Goal: Task Accomplishment & Management: Use online tool/utility

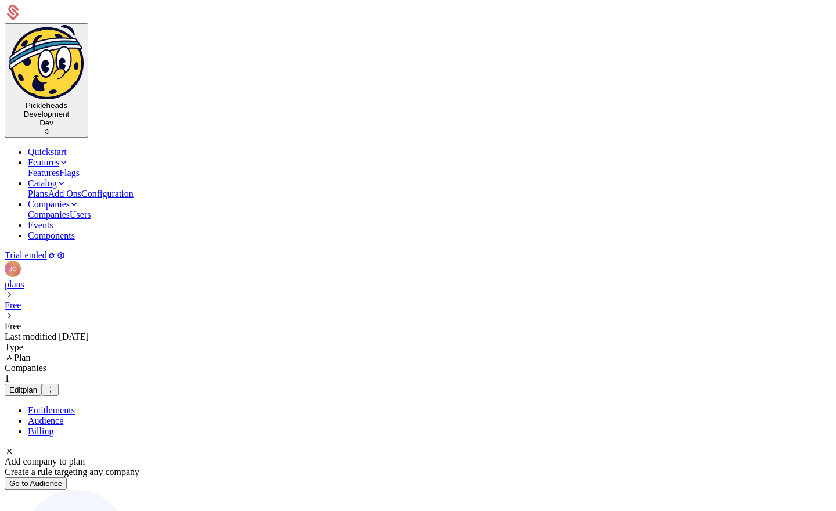
scroll to position [348, 0]
click at [56, 251] on icon at bounding box center [51, 255] width 9 height 9
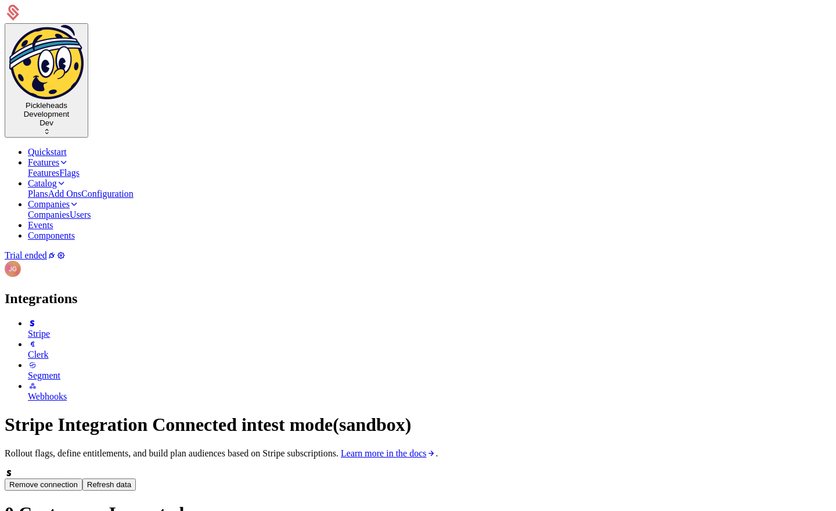
click at [207, 23] on html "Pickleheads Development Dev Quickstart Features Features Flags Catalog Plans Ad…" at bounding box center [418, 397] width 836 height 794
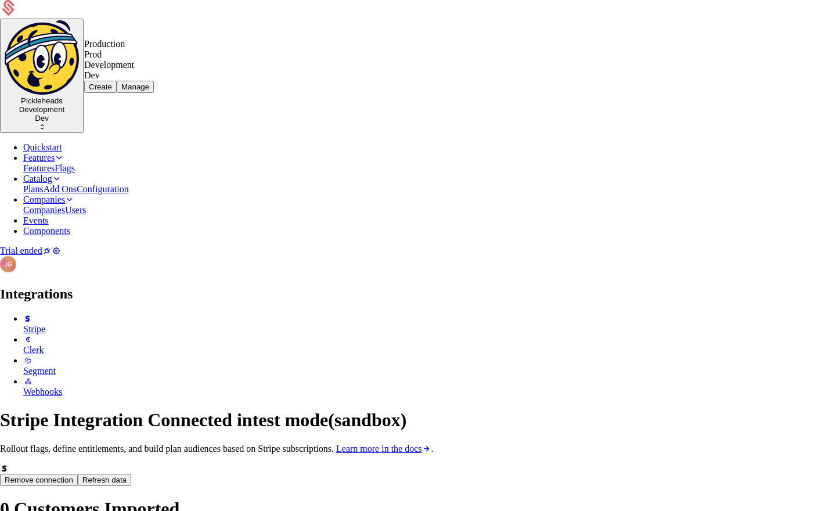
click at [154, 60] on div "Production Prod" at bounding box center [119, 49] width 70 height 21
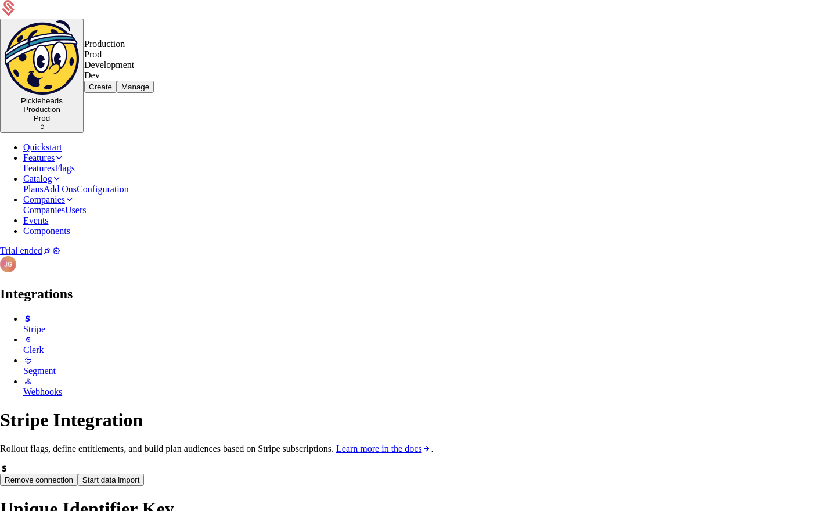
click at [203, 38] on html "Pickleheads Production Prod Quickstart Features Features Flags Catalog Plans Ad…" at bounding box center [418, 349] width 836 height 699
click at [154, 79] on div "Development Dev" at bounding box center [119, 70] width 70 height 21
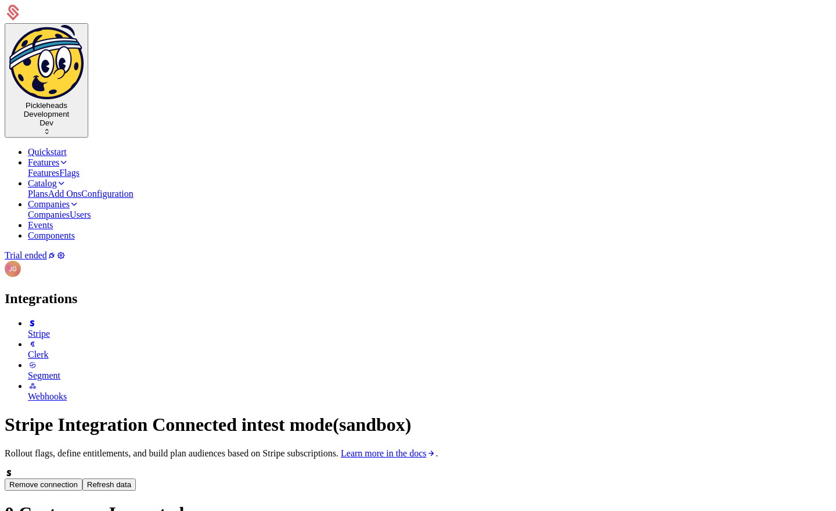
click at [200, 28] on html "Pickleheads Development Dev Quickstart Features Features Flags Catalog Plans Ad…" at bounding box center [418, 397] width 836 height 794
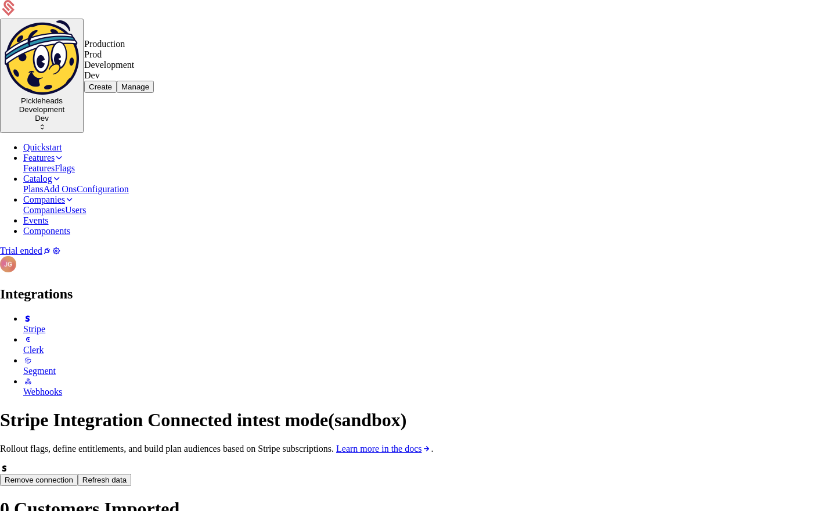
click at [154, 60] on div "Production Prod" at bounding box center [119, 49] width 70 height 21
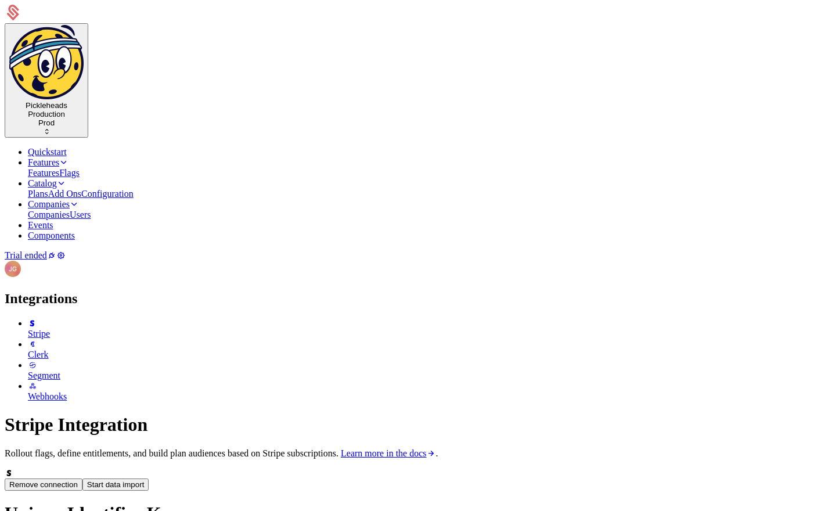
click at [262, 414] on div "Stripe Integration Rollout flags, define entitlements, and build plan audiences…" at bounding box center [418, 436] width 827 height 44
click at [82, 479] on button "Remove connection" at bounding box center [44, 485] width 78 height 12
click at [185, 29] on html "Pickleheads Production Prod Quickstart Features Features Flags Catalog Plans Ad…" at bounding box center [418, 357] width 836 height 714
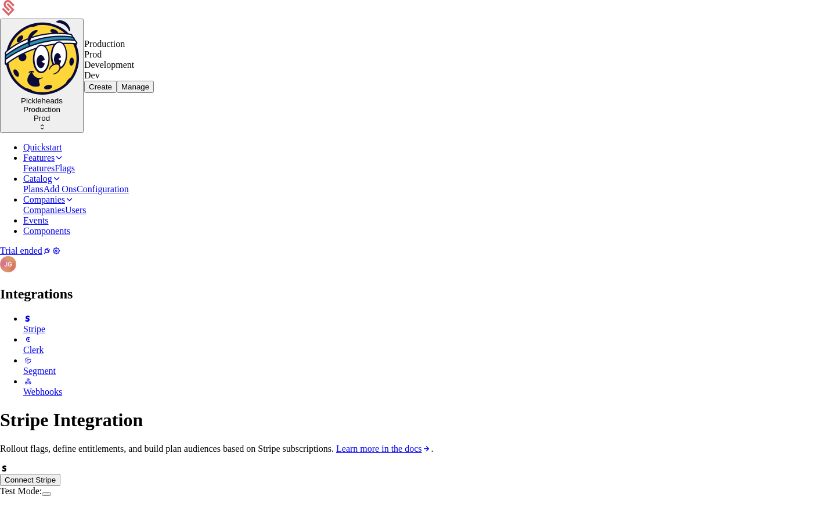
click at [154, 80] on div "Development Dev" at bounding box center [119, 70] width 70 height 21
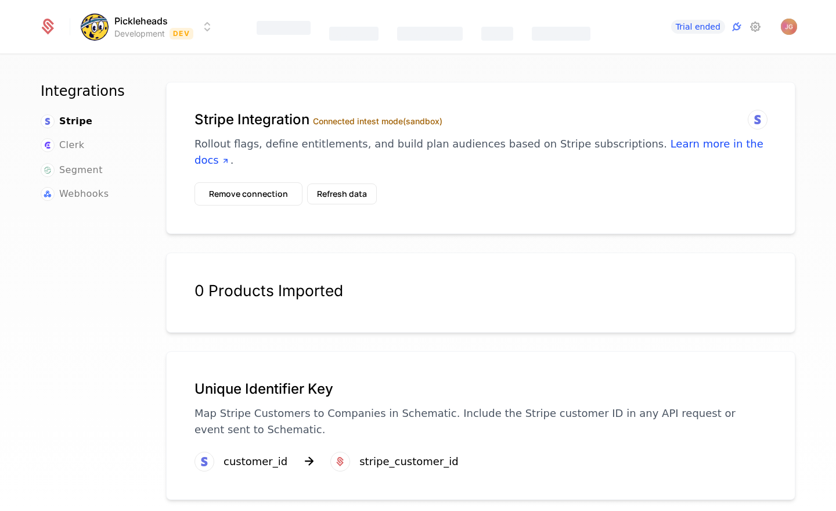
click at [172, 30] on html "Pickleheads Development Dev Features Catalog Companies Events Components Trial …" at bounding box center [418, 255] width 836 height 511
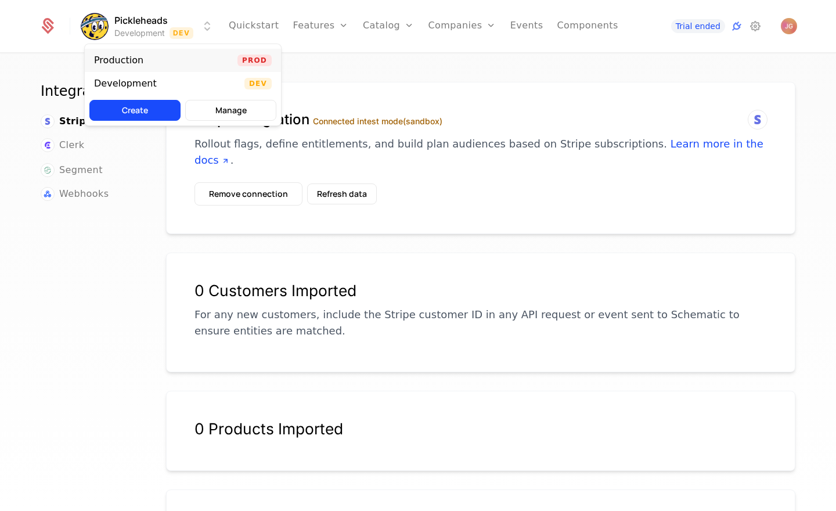
click at [174, 64] on div "Production Prod" at bounding box center [183, 60] width 196 height 23
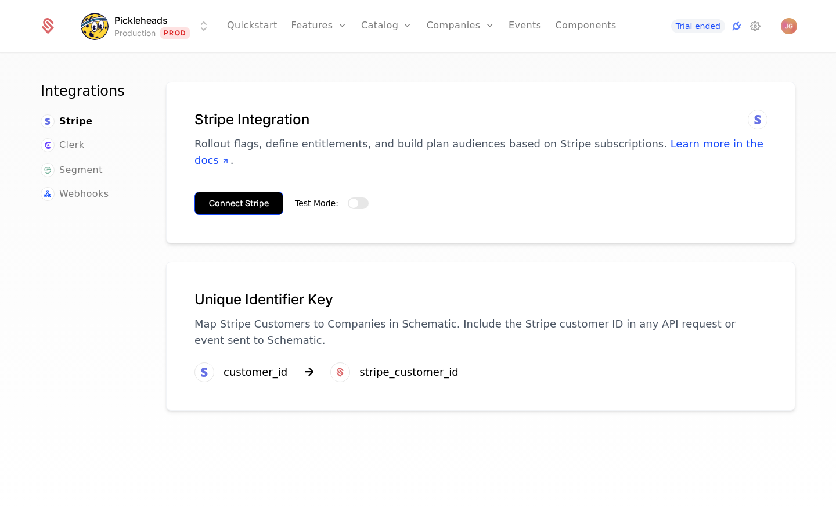
click at [232, 192] on button "Connect Stripe" at bounding box center [239, 203] width 89 height 23
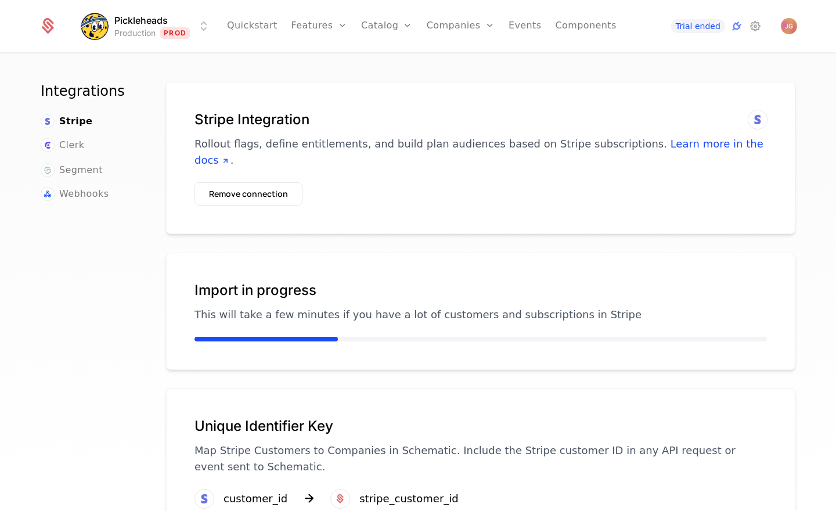
click at [311, 140] on p "Rollout flags, define entitlements, and build plan audiences based on Stripe su…" at bounding box center [481, 152] width 573 height 33
click at [176, 23] on html "Pickleheads Production Prod Quickstart Features Features Flags Catalog Plans Ad…" at bounding box center [418, 255] width 836 height 511
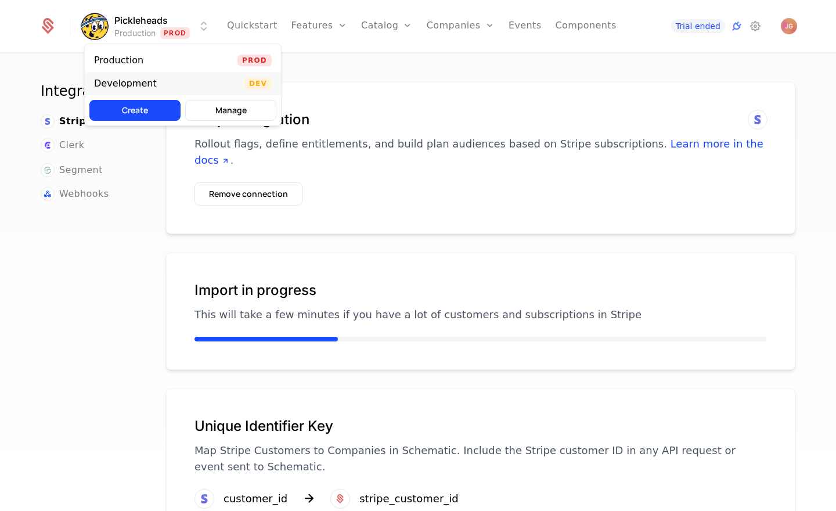
click at [163, 87] on div "Development Dev" at bounding box center [183, 83] width 196 height 23
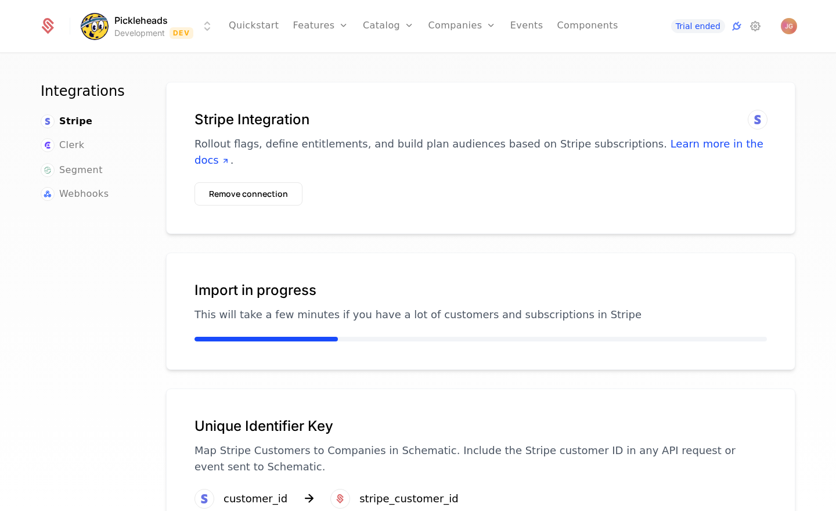
click at [283, 84] on div "Stripe Integration Rollout flags, define entitlements, and build plan audiences…" at bounding box center [480, 158] width 629 height 152
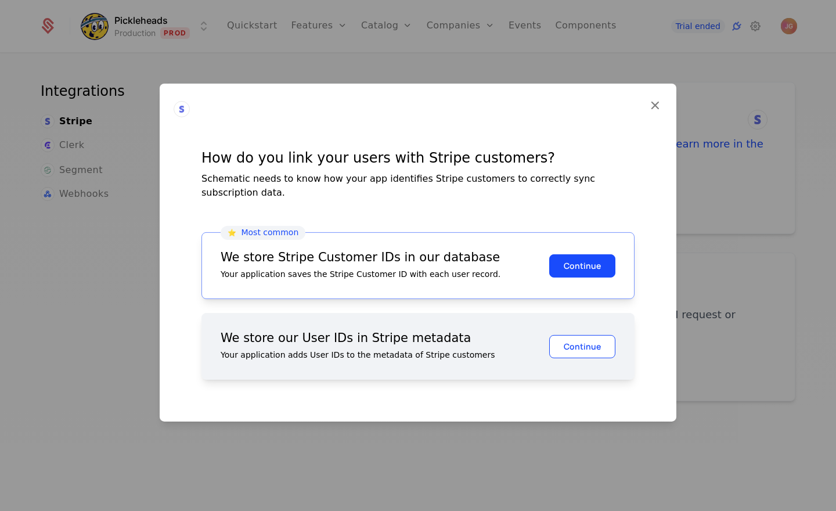
click at [580, 340] on button "Continue" at bounding box center [582, 345] width 66 height 23
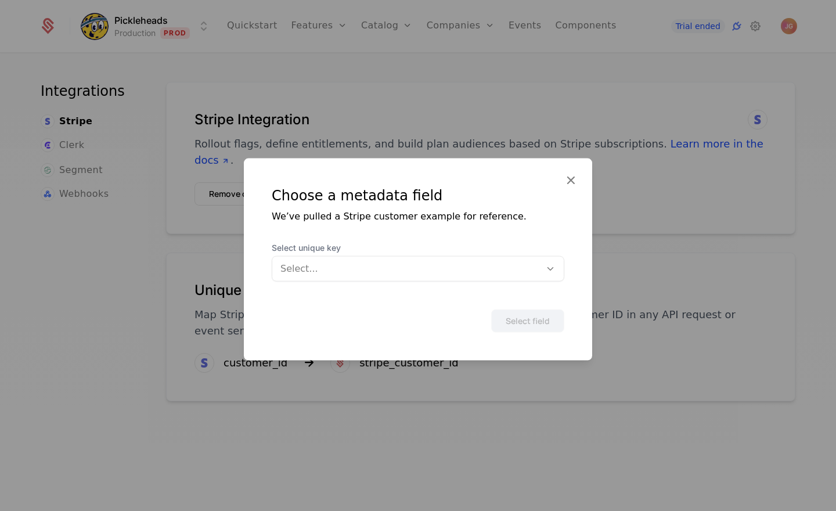
click at [386, 266] on div at bounding box center [406, 269] width 252 height 16
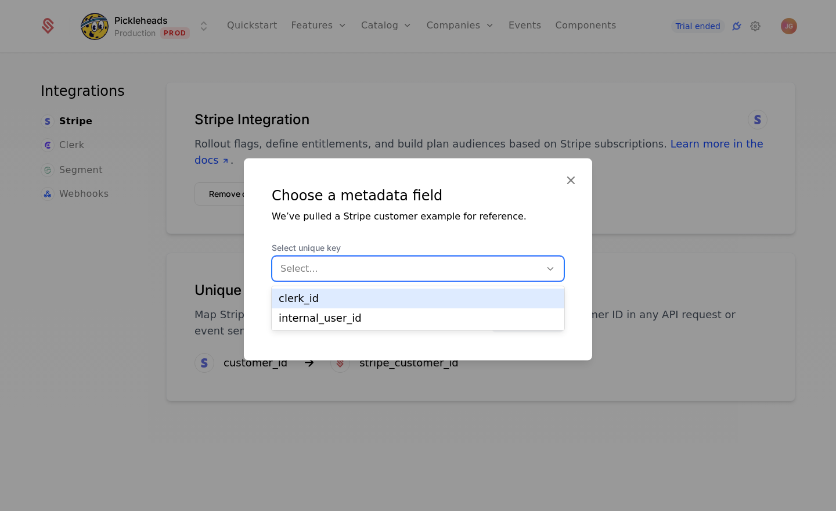
click at [350, 298] on div "clerk_id" at bounding box center [418, 298] width 279 height 10
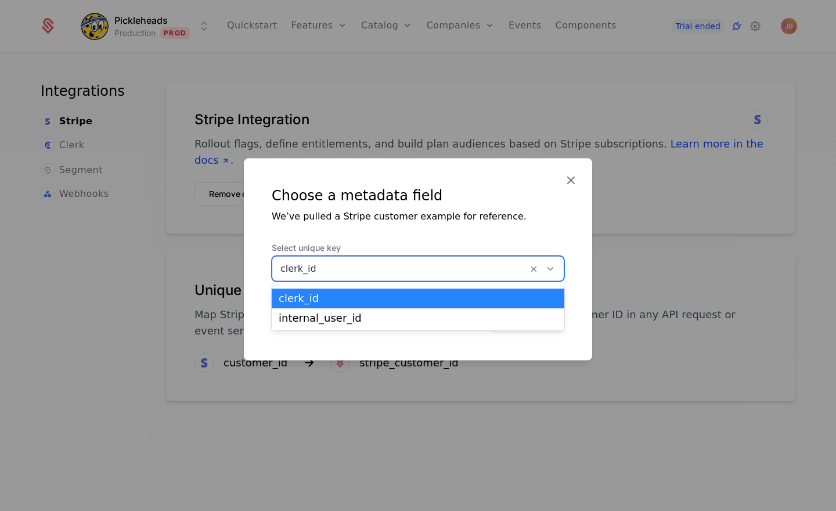
click at [352, 269] on div at bounding box center [399, 269] width 239 height 16
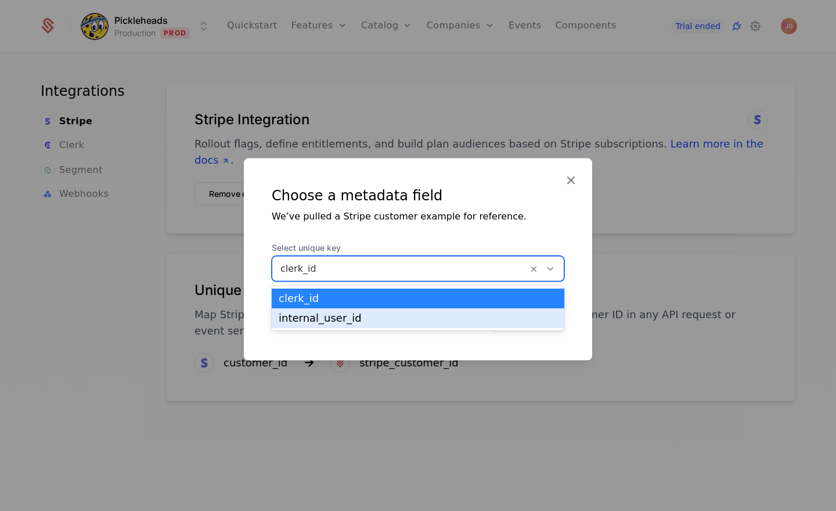
click at [331, 322] on div "internal_user_id" at bounding box center [418, 318] width 279 height 10
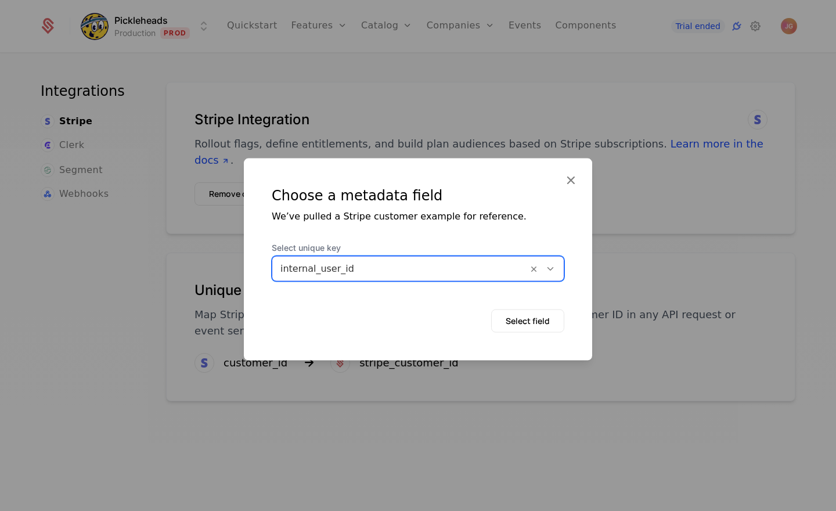
click at [336, 268] on div at bounding box center [399, 269] width 239 height 16
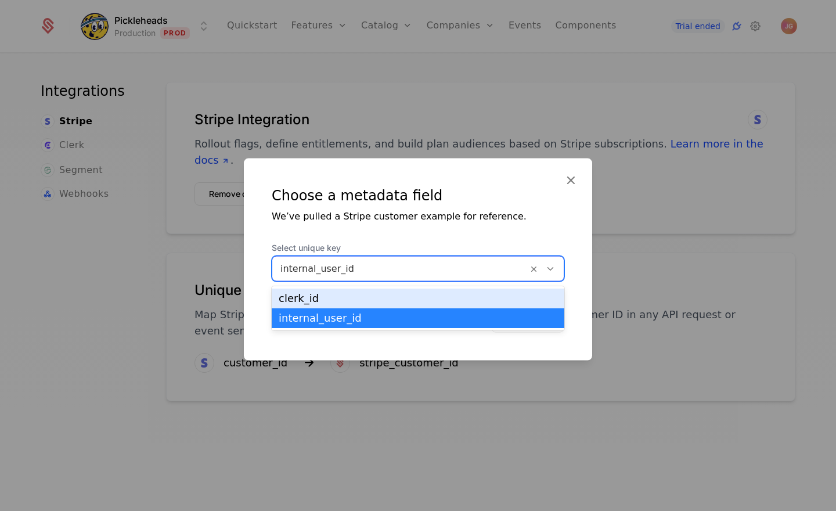
click at [331, 296] on div "clerk_id" at bounding box center [418, 298] width 279 height 10
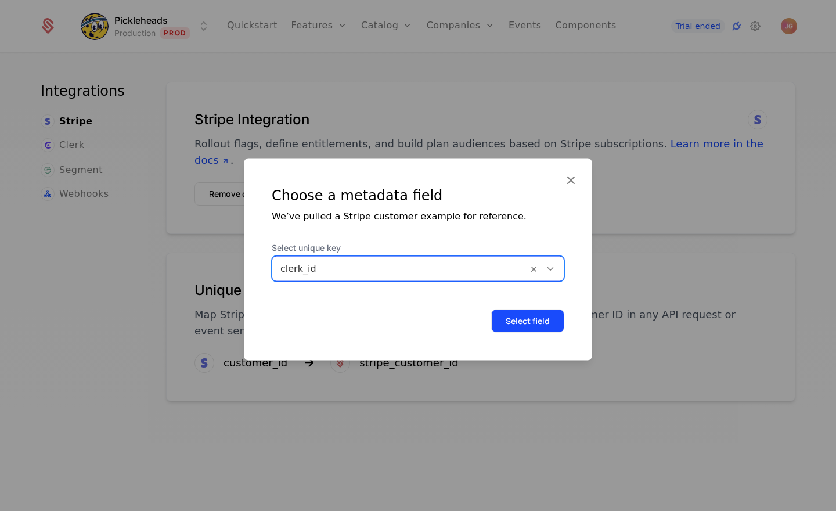
click at [505, 321] on button "Select field" at bounding box center [527, 321] width 73 height 23
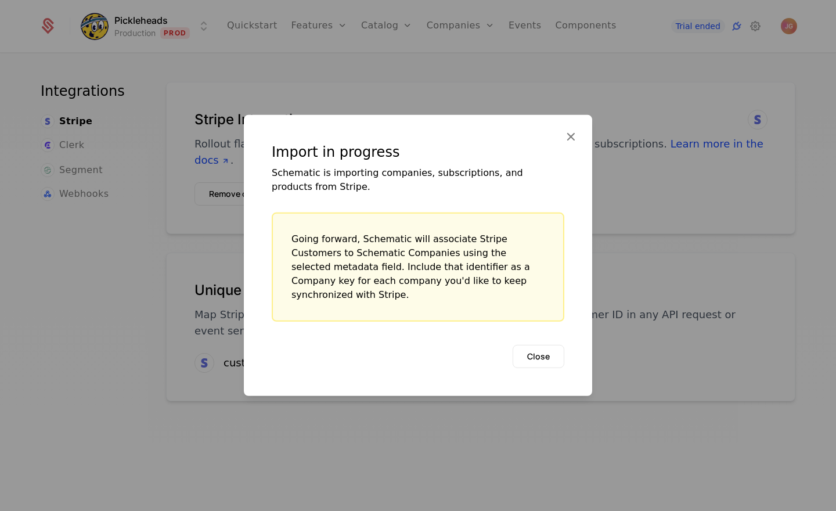
click at [405, 351] on div "Close" at bounding box center [418, 356] width 293 height 23
click at [516, 350] on button "Close" at bounding box center [539, 356] width 52 height 23
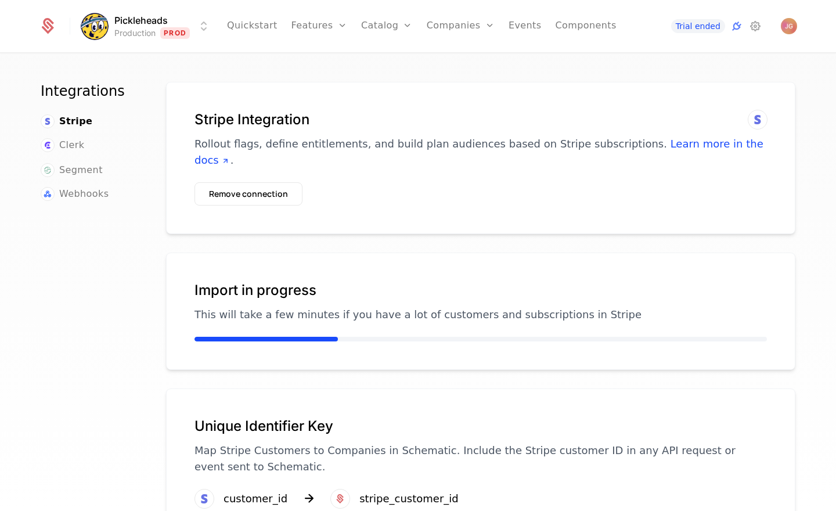
click at [88, 306] on div "Integrations Stripe Clerk Segment Webhooks" at bounding box center [90, 300] width 98 height 436
click at [120, 314] on div "Integrations Stripe Clerk Segment Webhooks" at bounding box center [90, 300] width 98 height 436
click at [166, 27] on html "Pickleheads Production Prod Quickstart Features Features Flags Catalog Plans Ad…" at bounding box center [418, 255] width 836 height 511
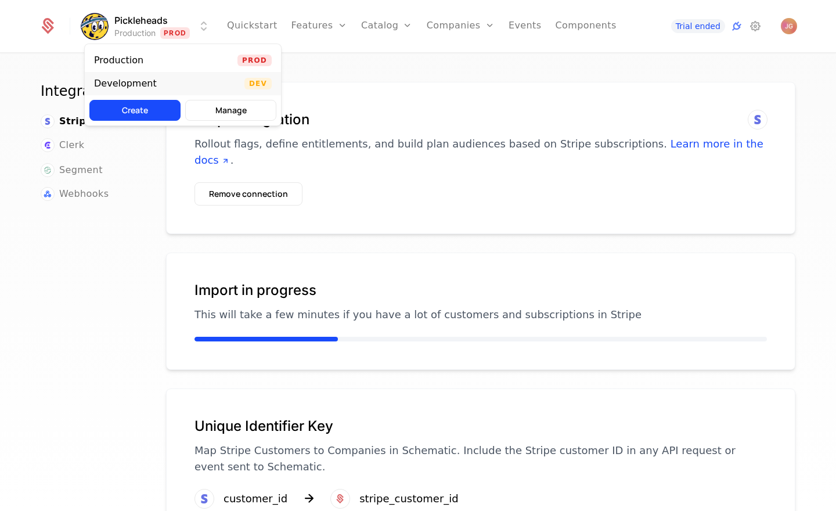
click at [151, 82] on div "Development" at bounding box center [130, 84] width 72 height 12
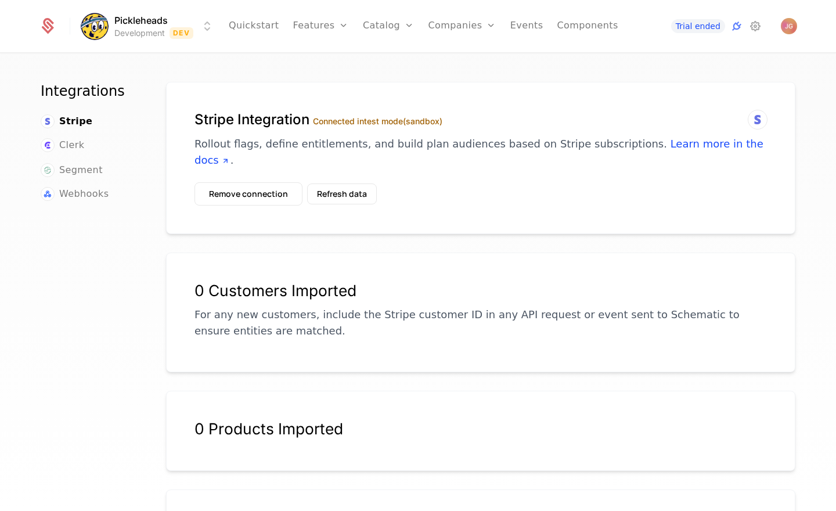
click at [112, 319] on div "Integrations Stripe Clerk Segment Webhooks" at bounding box center [90, 300] width 98 height 436
click at [268, 182] on button "Remove connection" at bounding box center [249, 193] width 108 height 23
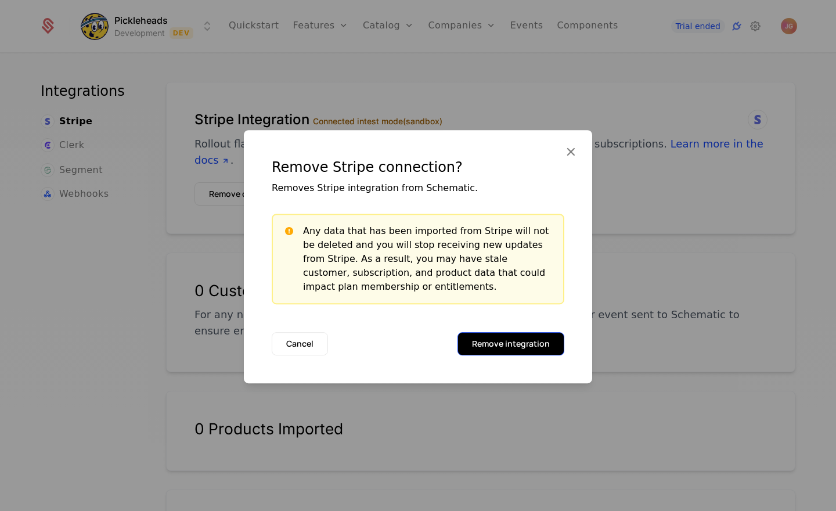
click at [498, 347] on button "Remove integration" at bounding box center [511, 343] width 107 height 23
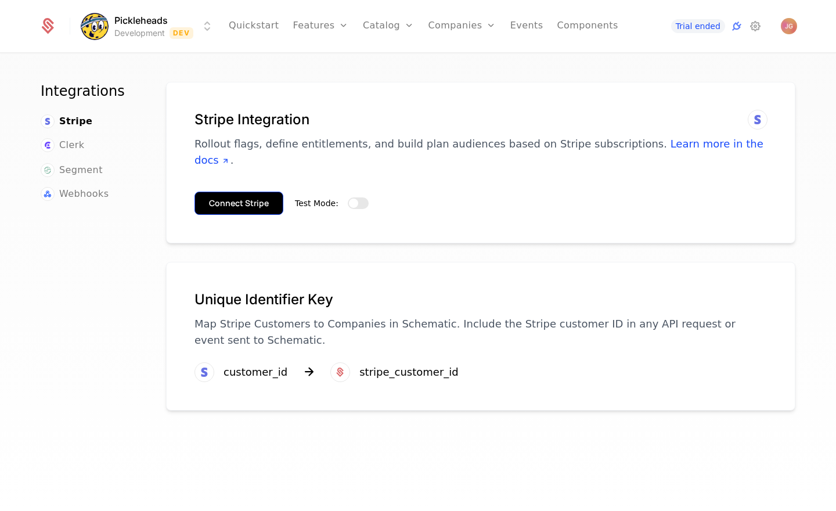
click at [261, 192] on button "Connect Stripe" at bounding box center [239, 203] width 89 height 23
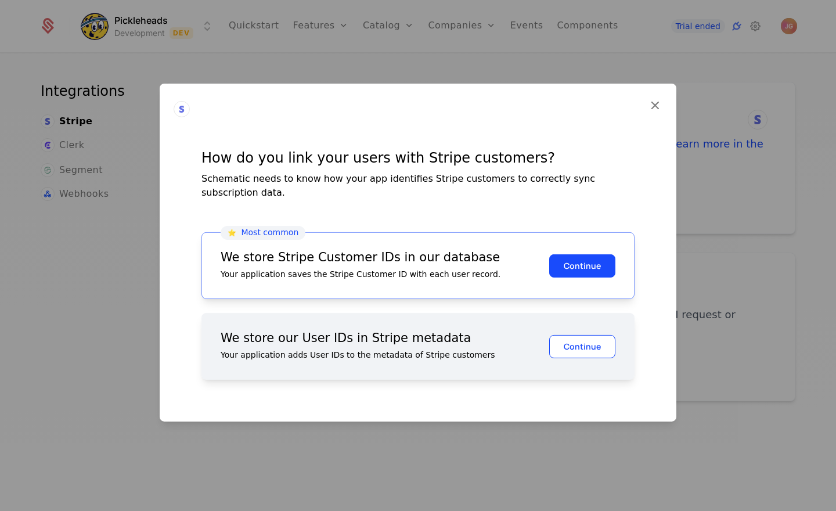
click at [589, 341] on button "Continue" at bounding box center [582, 345] width 66 height 23
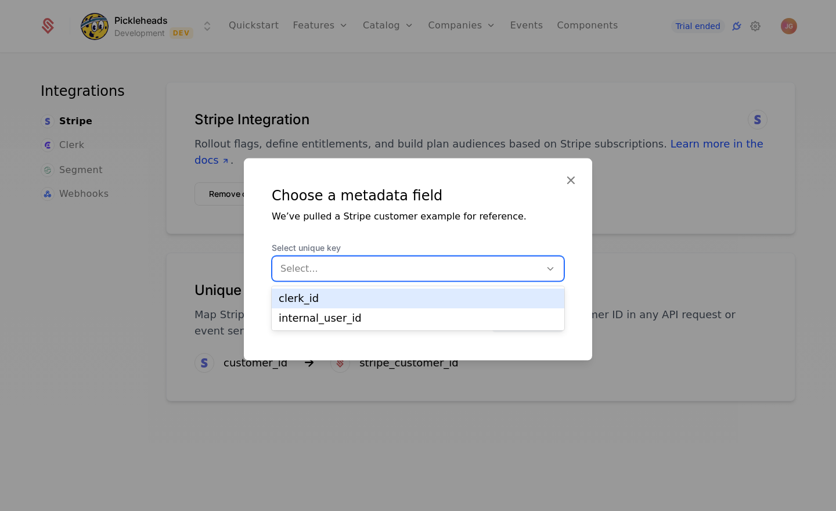
click at [387, 269] on div at bounding box center [406, 269] width 252 height 16
click at [377, 301] on div "clerk_id" at bounding box center [418, 298] width 279 height 10
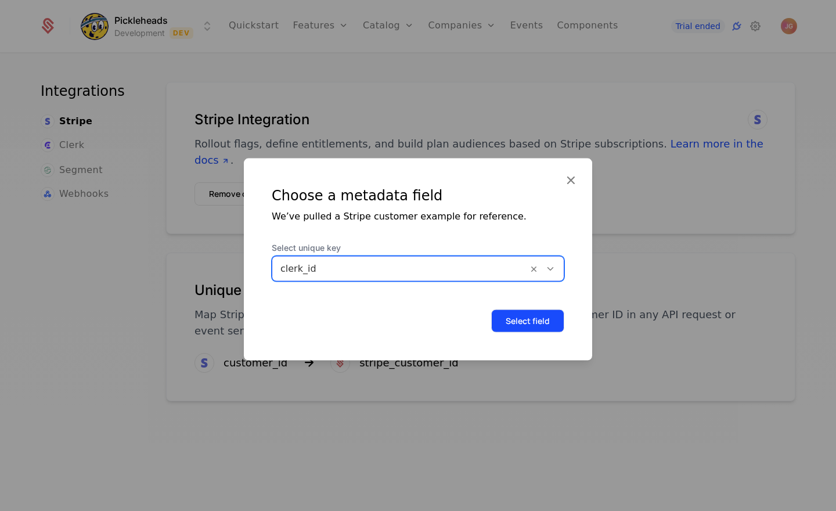
click at [516, 319] on button "Select field" at bounding box center [527, 321] width 73 height 23
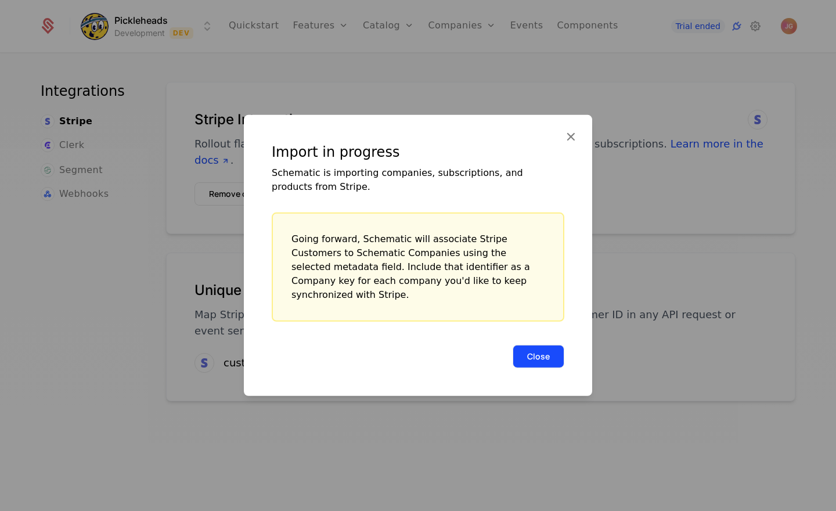
click at [525, 350] on button "Close" at bounding box center [539, 356] width 52 height 23
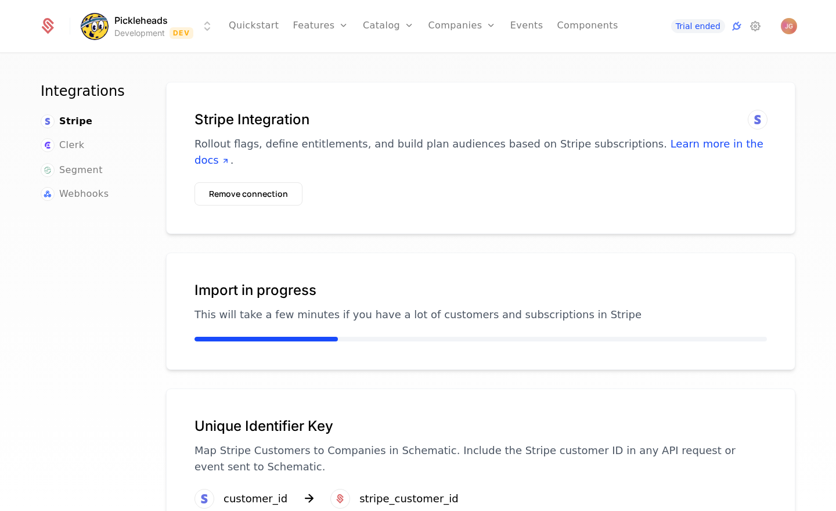
click at [292, 113] on h1 "Stripe Integration" at bounding box center [481, 119] width 573 height 19
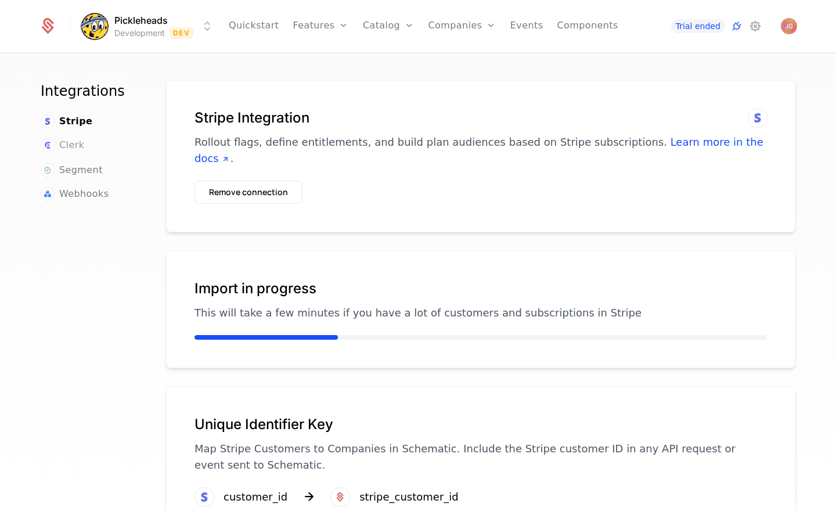
click at [75, 141] on span "Clerk" at bounding box center [71, 145] width 25 height 14
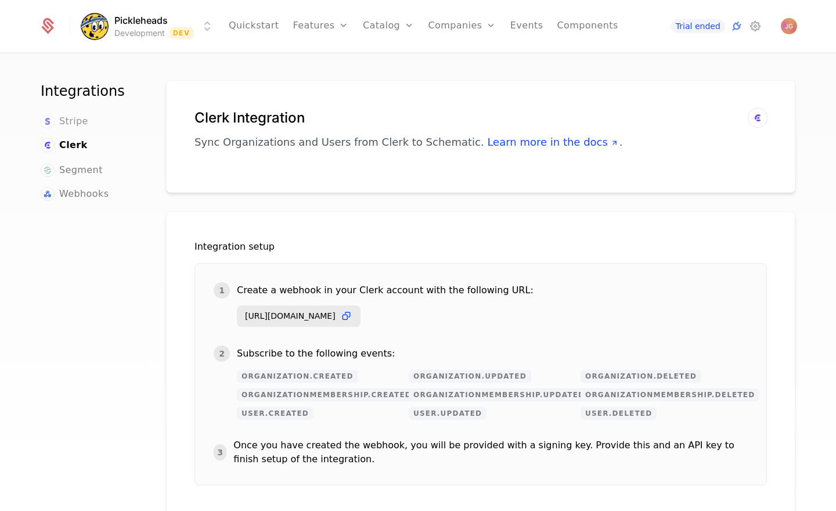
click at [76, 120] on span "Stripe" at bounding box center [73, 121] width 29 height 14
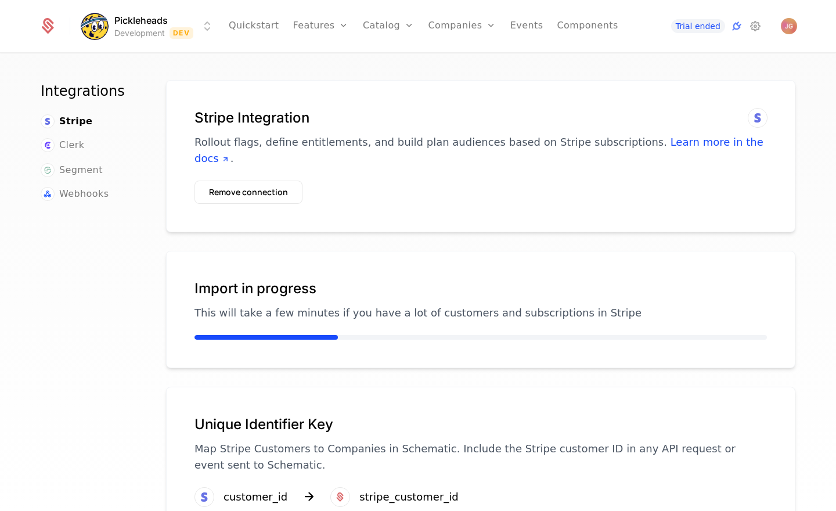
click at [286, 124] on h1 "Stripe Integration" at bounding box center [481, 118] width 573 height 19
click at [652, 144] on link "Learn more in the docs" at bounding box center [479, 150] width 569 height 28
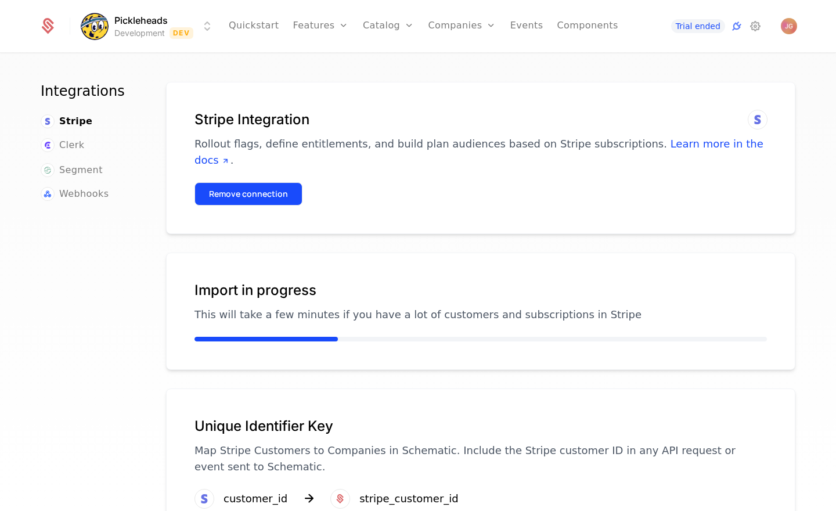
click at [256, 183] on button "Remove connection" at bounding box center [249, 193] width 108 height 23
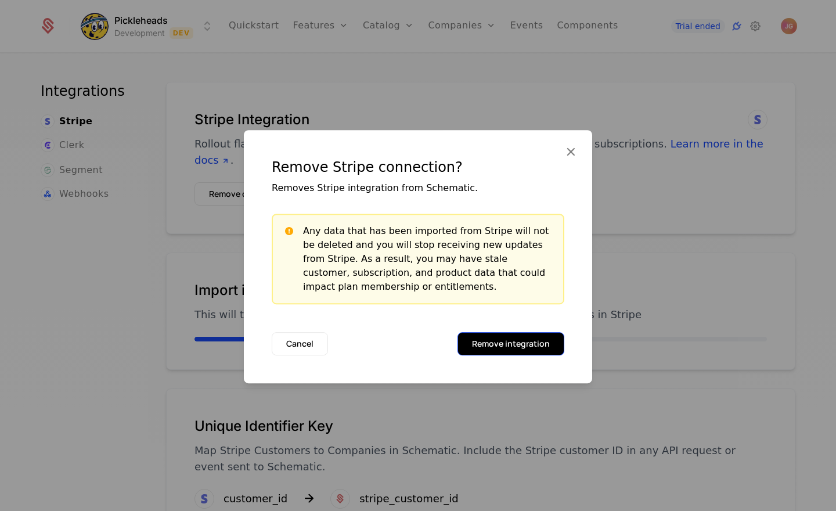
click at [502, 345] on button "Remove integration" at bounding box center [511, 343] width 107 height 23
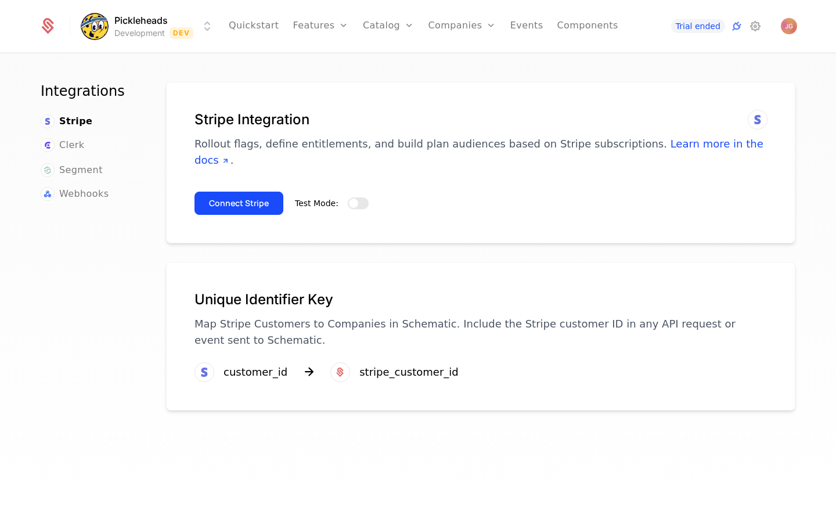
click at [354, 199] on span "button" at bounding box center [353, 203] width 9 height 9
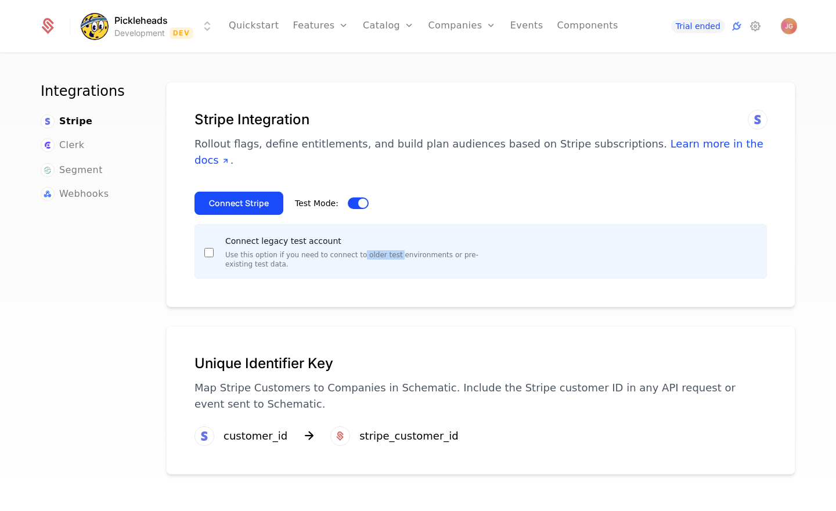
drag, startPoint x: 357, startPoint y: 239, endPoint x: 394, endPoint y: 239, distance: 36.6
click at [394, 250] on p "Use this option if you need to connect to older test environments or pre-existi…" at bounding box center [355, 259] width 260 height 19
drag, startPoint x: 394, startPoint y: 239, endPoint x: 295, endPoint y: 235, distance: 98.8
click at [394, 250] on p "Use this option if you need to connect to older test environments or pre-existi…" at bounding box center [355, 259] width 260 height 19
click at [230, 192] on button "Connect Stripe" at bounding box center [239, 203] width 89 height 23
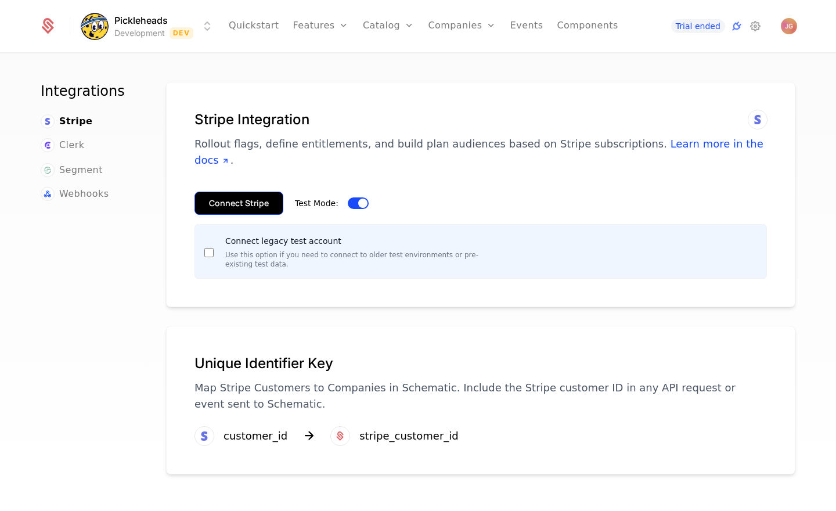
drag, startPoint x: 244, startPoint y: 189, endPoint x: 256, endPoint y: 196, distance: 14.0
click at [243, 192] on button "Connect Stripe" at bounding box center [239, 203] width 89 height 23
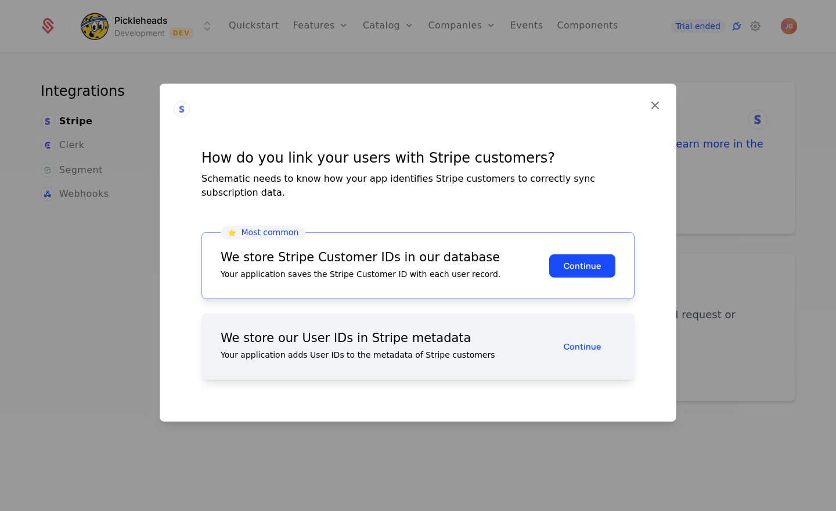
click at [433, 349] on div "Your application adds User IDs to the metadata of Stripe customers" at bounding box center [385, 355] width 329 height 12
click at [586, 343] on button "Continue" at bounding box center [582, 345] width 66 height 23
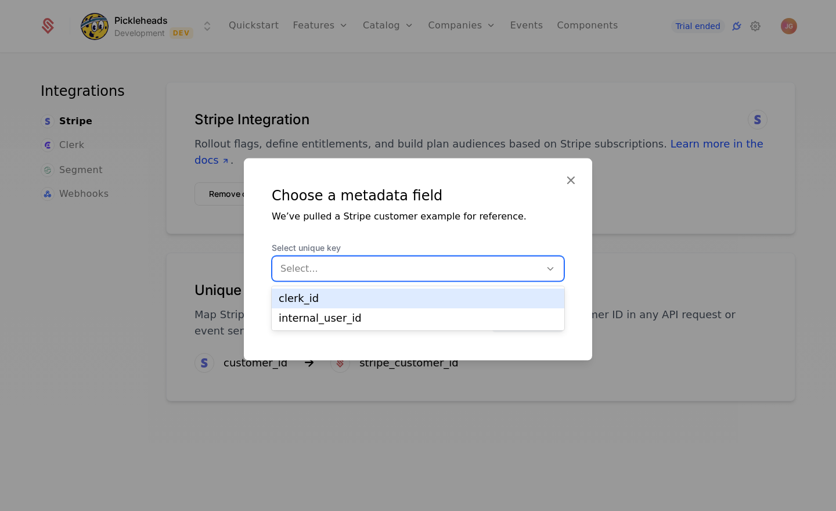
drag, startPoint x: 376, startPoint y: 266, endPoint x: 366, endPoint y: 273, distance: 12.6
click at [376, 266] on div at bounding box center [406, 269] width 252 height 16
click at [347, 298] on div "clerk_id" at bounding box center [418, 298] width 279 height 10
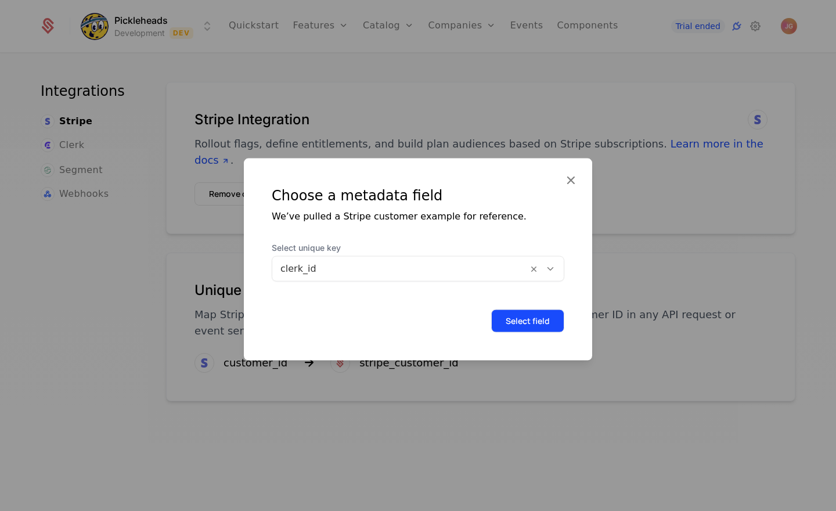
click at [533, 320] on button "Select field" at bounding box center [527, 321] width 73 height 23
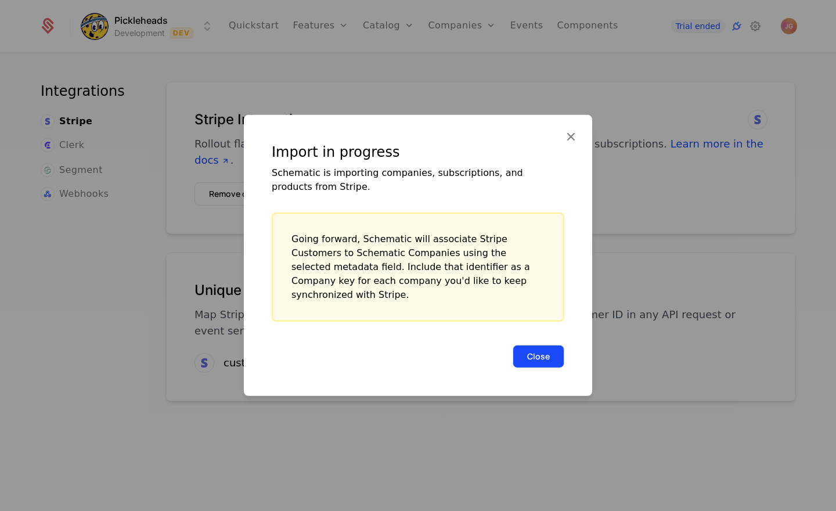
click at [529, 346] on button "Close" at bounding box center [539, 356] width 52 height 23
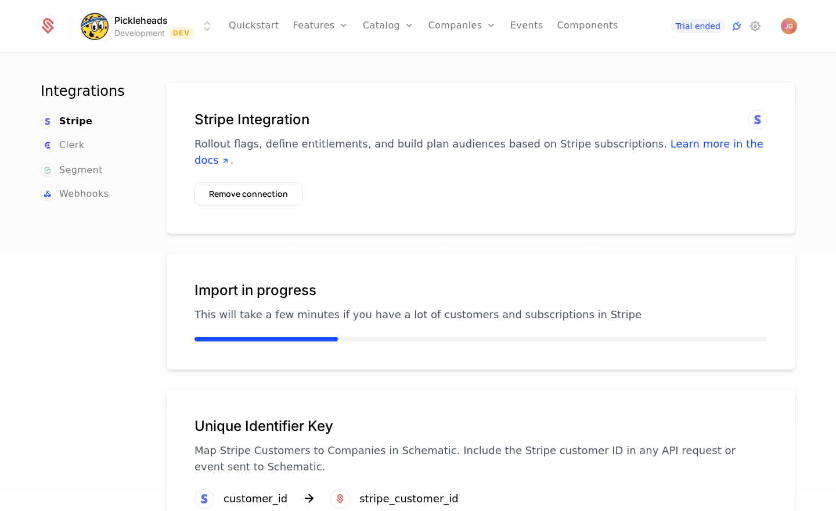
click at [141, 247] on div "Integrations Stripe Clerk Segment Webhooks Stripe Integration Rollout flags, de…" at bounding box center [418, 309] width 755 height 455
click at [157, 165] on div "Integrations Stripe Clerk Segment Webhooks Stripe Integration Rollout flags, de…" at bounding box center [418, 309] width 755 height 455
click at [454, 64] on link "Companies" at bounding box center [469, 64] width 53 height 14
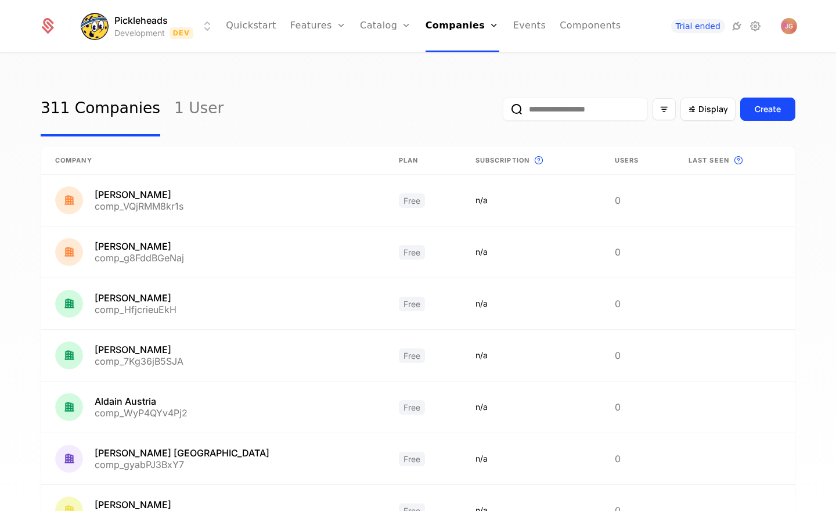
click at [303, 90] on div "311 Companies 1 User Display Create" at bounding box center [418, 109] width 755 height 55
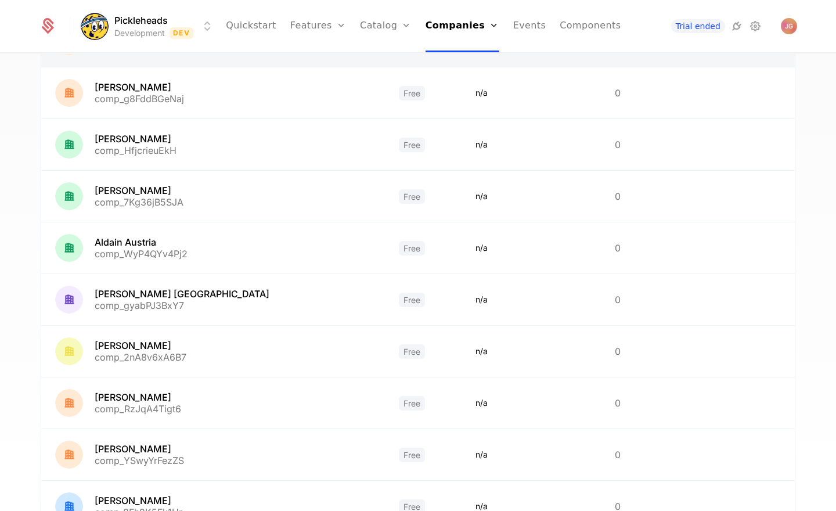
scroll to position [260, 0]
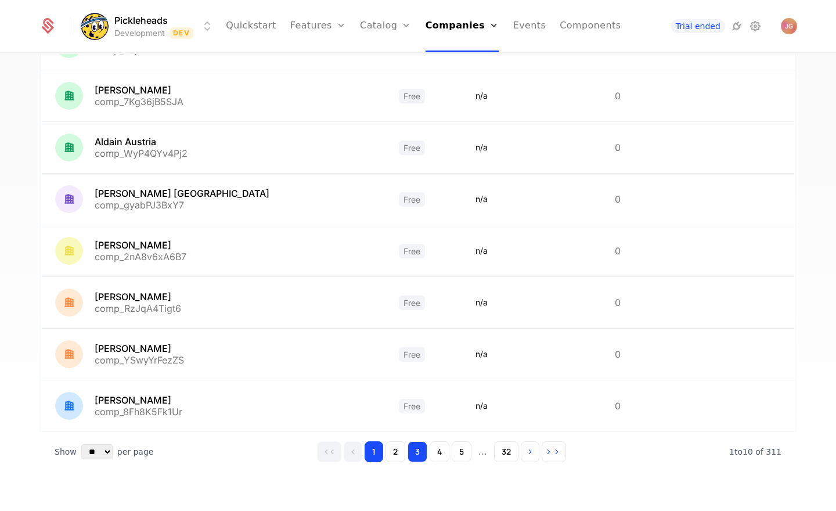
click at [421, 454] on button "3" at bounding box center [418, 451] width 20 height 21
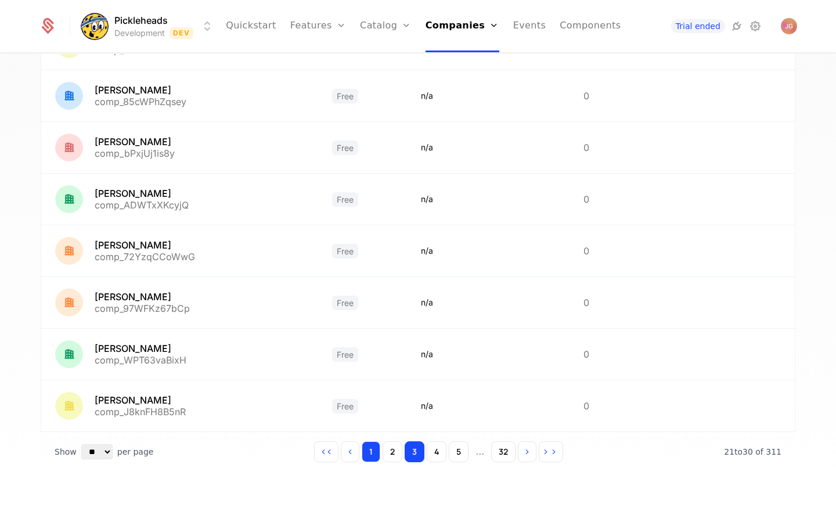
click at [368, 455] on button "1" at bounding box center [371, 451] width 19 height 21
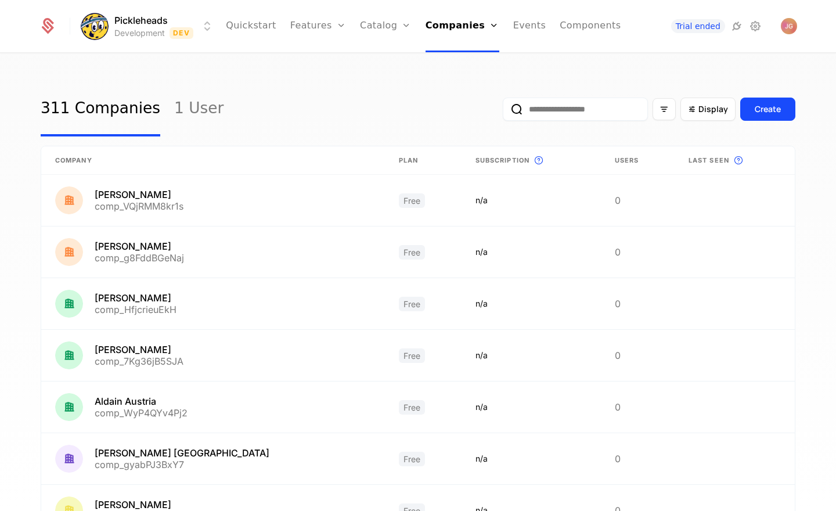
click at [308, 100] on div "311 Companies 1 User Display Create" at bounding box center [418, 109] width 755 height 55
click at [189, 110] on link "1 User" at bounding box center [198, 109] width 49 height 55
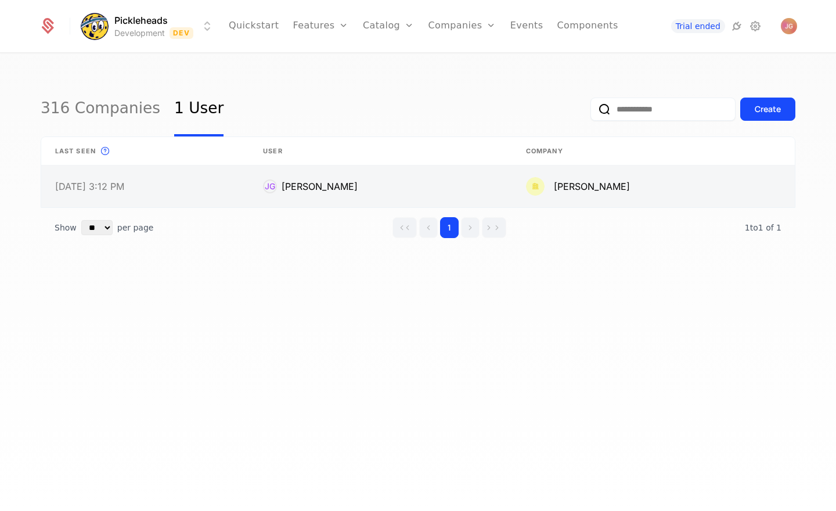
click at [315, 183] on link at bounding box center [380, 187] width 263 height 42
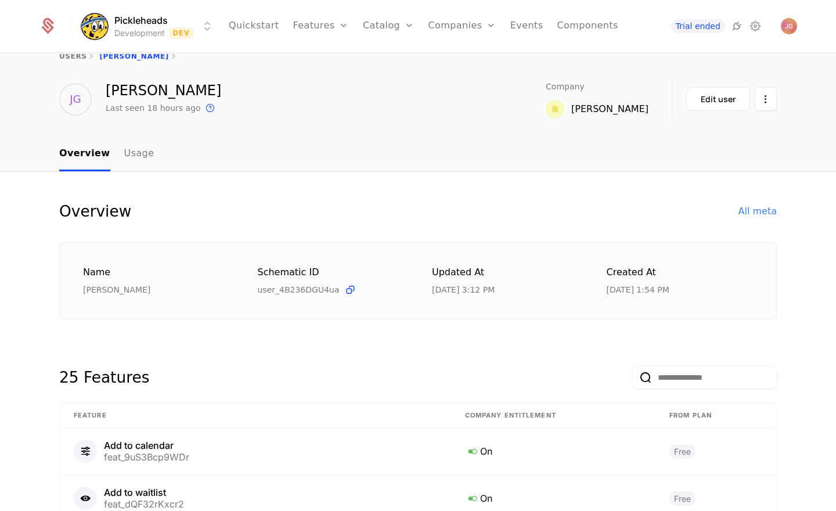
scroll to position [20, 0]
click at [749, 218] on div "All meta" at bounding box center [758, 212] width 38 height 14
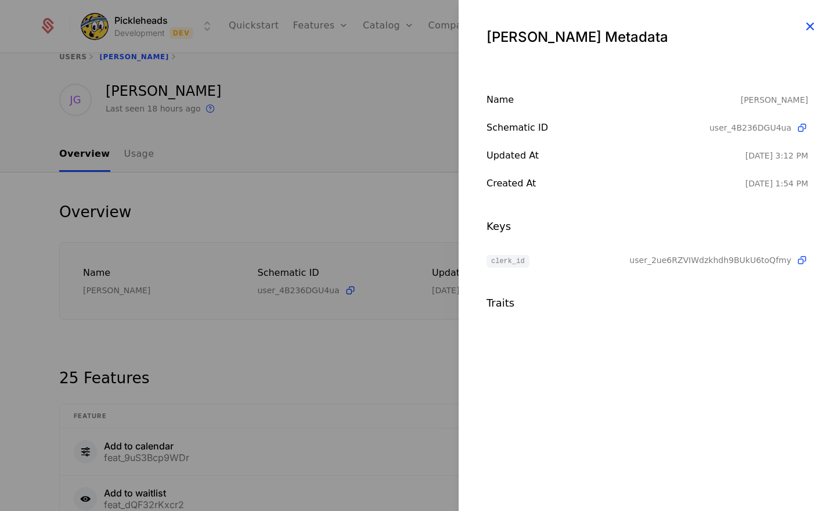
click at [815, 27] on icon "button" at bounding box center [810, 26] width 15 height 15
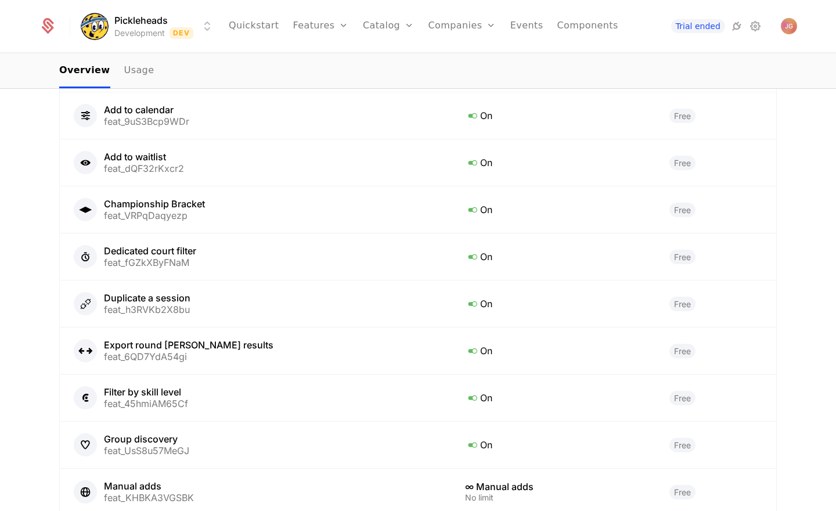
scroll to position [0, 0]
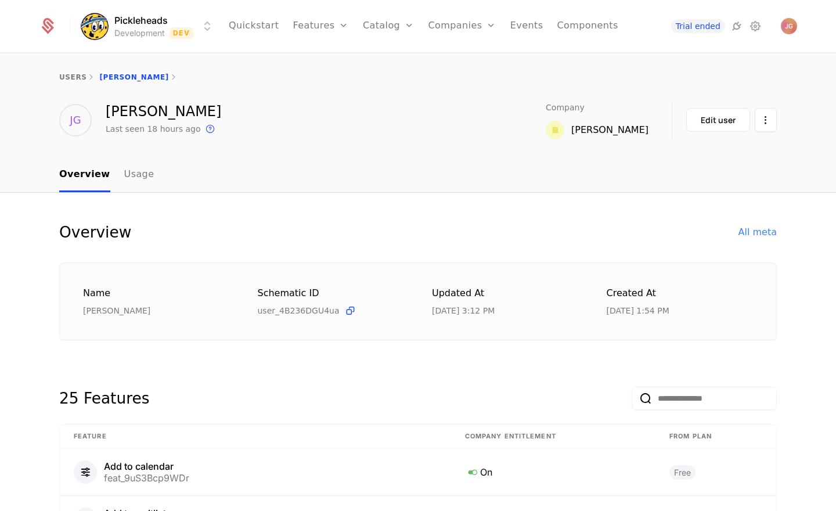
drag, startPoint x: 449, startPoint y: 195, endPoint x: 419, endPoint y: 198, distance: 30.3
click at [734, 28] on icon at bounding box center [737, 26] width 14 height 14
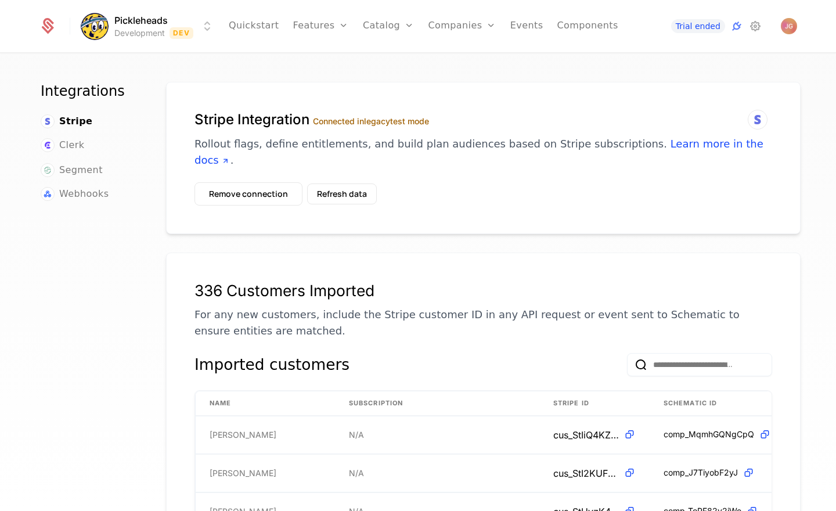
scroll to position [905, 0]
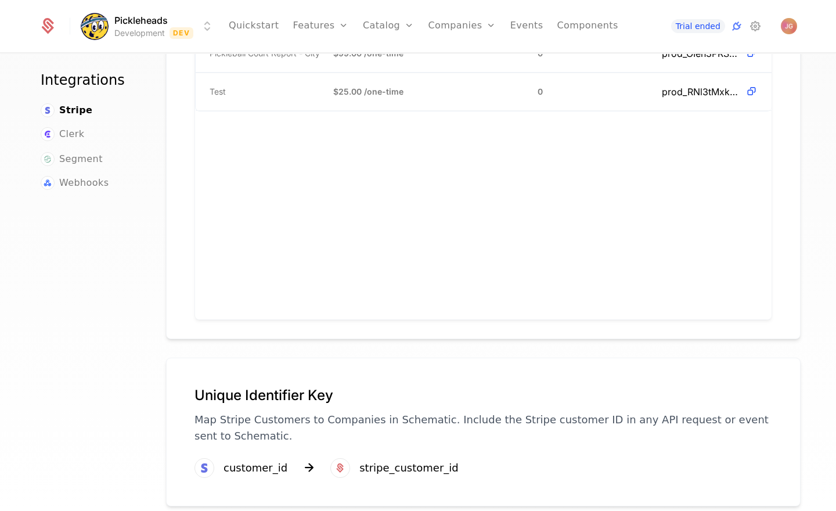
click at [261, 460] on div "customer_id" at bounding box center [256, 468] width 64 height 16
drag, startPoint x: 261, startPoint y: 447, endPoint x: 382, endPoint y: 458, distance: 120.7
click at [261, 460] on div "customer_id" at bounding box center [256, 468] width 64 height 16
click at [411, 460] on div "stripe_customer_id" at bounding box center [408, 468] width 99 height 16
drag, startPoint x: 411, startPoint y: 455, endPoint x: 406, endPoint y: 450, distance: 6.6
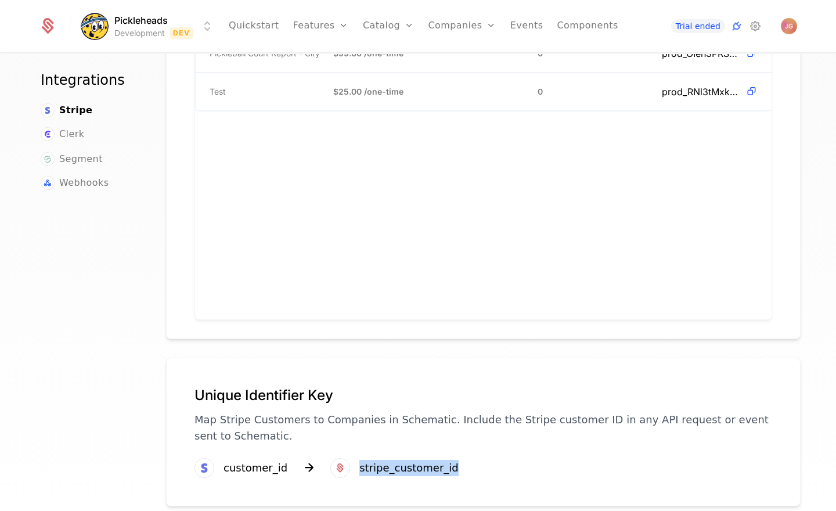
click at [410, 460] on div "stripe_customer_id" at bounding box center [408, 468] width 99 height 16
click at [242, 412] on p "Map Stripe Customers to Companies in Schematic. Include the Stripe customer ID …" at bounding box center [484, 428] width 578 height 33
click at [98, 373] on div "Integrations Stripe Clerk Segment Webhooks" at bounding box center [90, 289] width 98 height 436
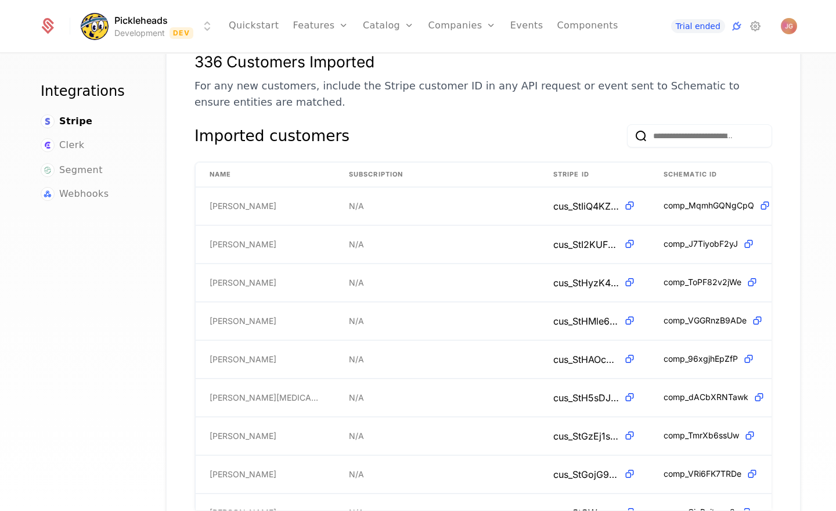
scroll to position [0, 0]
